Goal: Task Accomplishment & Management: Manage account settings

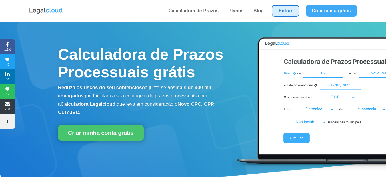
click at [285, 12] on link "Entrar" at bounding box center [285, 10] width 27 height 11
click at [288, 11] on link "Entrar" at bounding box center [285, 10] width 27 height 11
click at [282, 10] on link "Entrar" at bounding box center [285, 10] width 27 height 11
